Goal: Task Accomplishment & Management: Complete application form

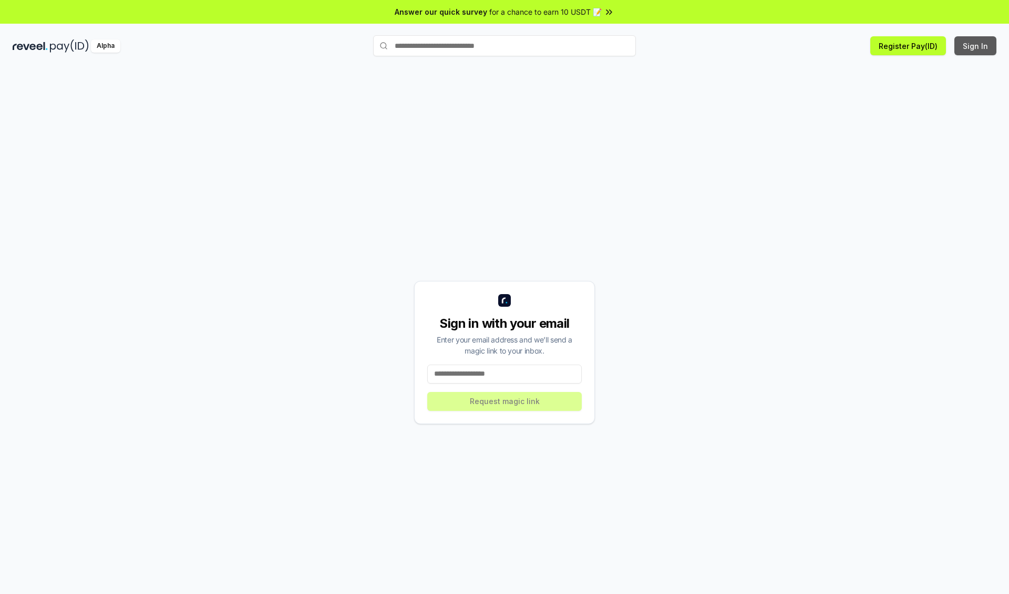
click at [976, 46] on button "Sign In" at bounding box center [976, 45] width 42 height 19
type input "**********"
click at [505, 401] on button "Request magic link" at bounding box center [504, 401] width 155 height 19
